Goal: Navigation & Orientation: Find specific page/section

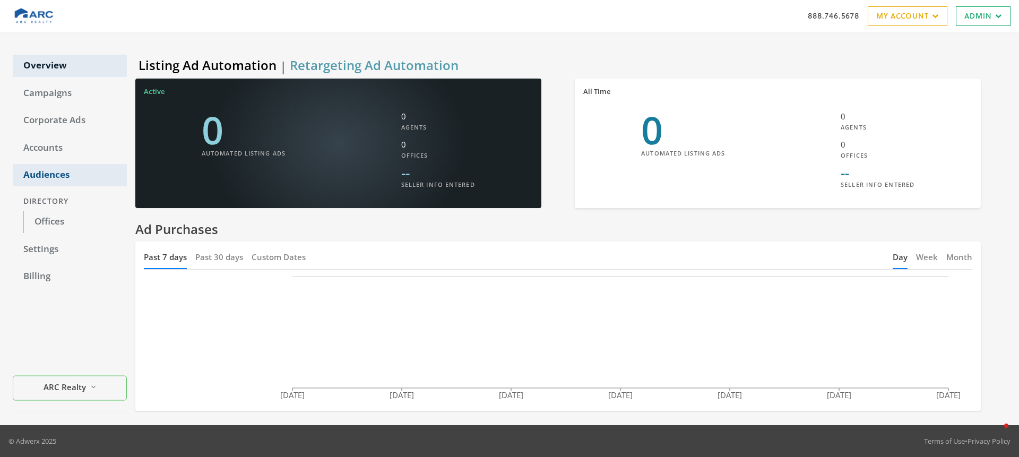
click at [54, 178] on link "Audiences" at bounding box center [70, 175] width 114 height 22
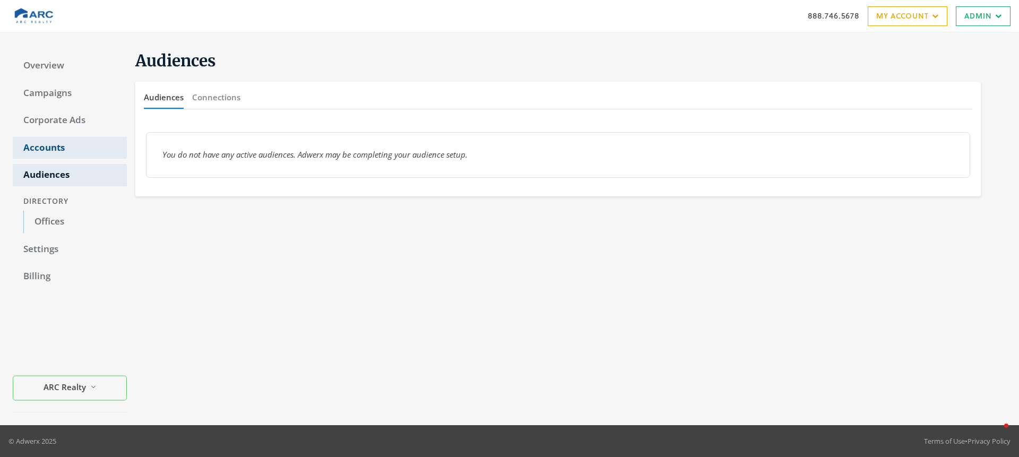
click at [48, 145] on link "Accounts" at bounding box center [70, 148] width 114 height 22
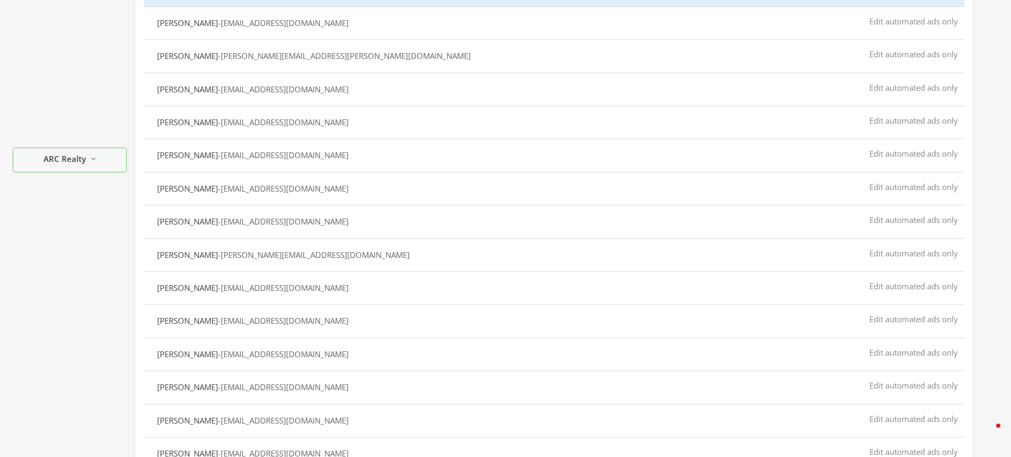
scroll to position [443, 0]
